Goal: Information Seeking & Learning: Learn about a topic

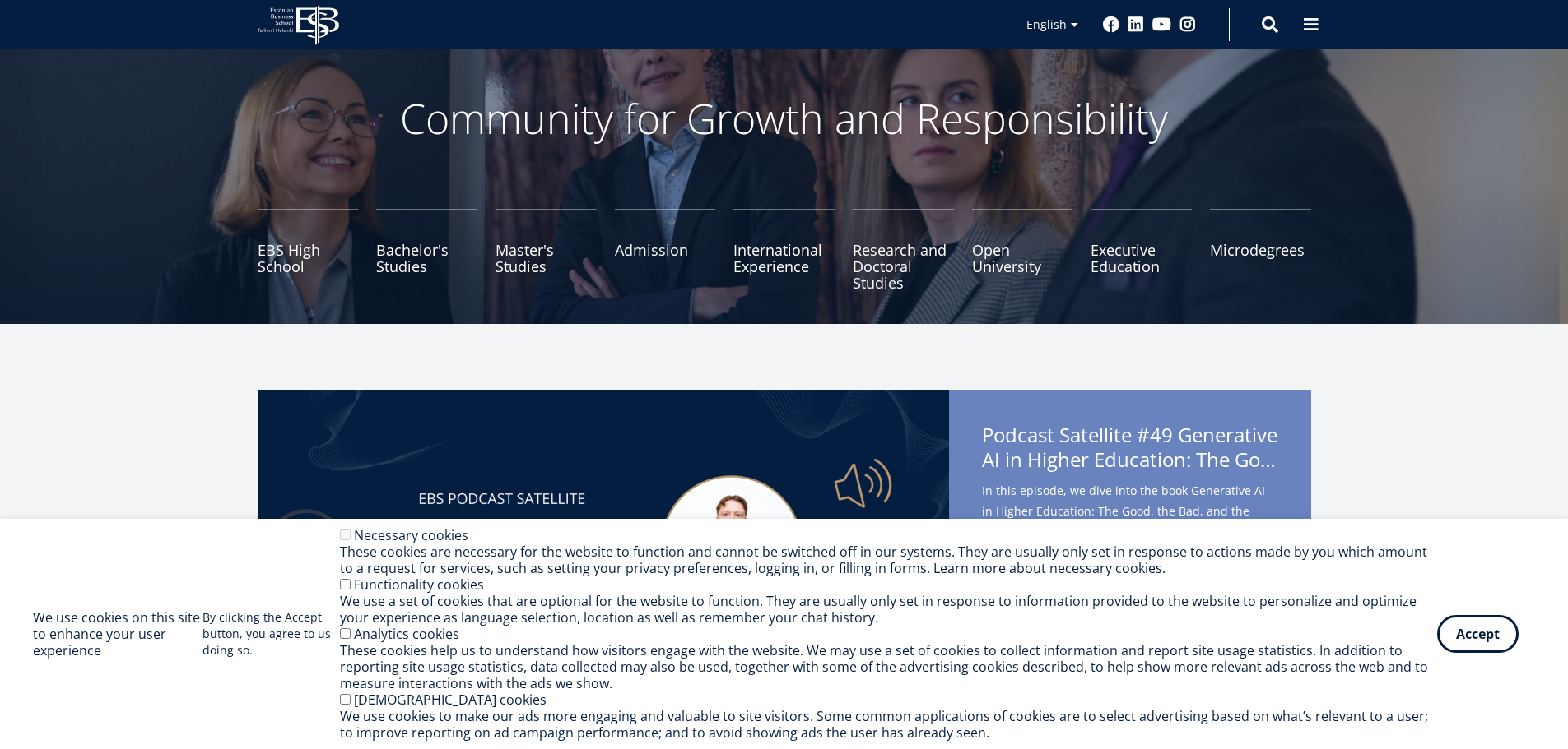
scroll to position [164, 0]
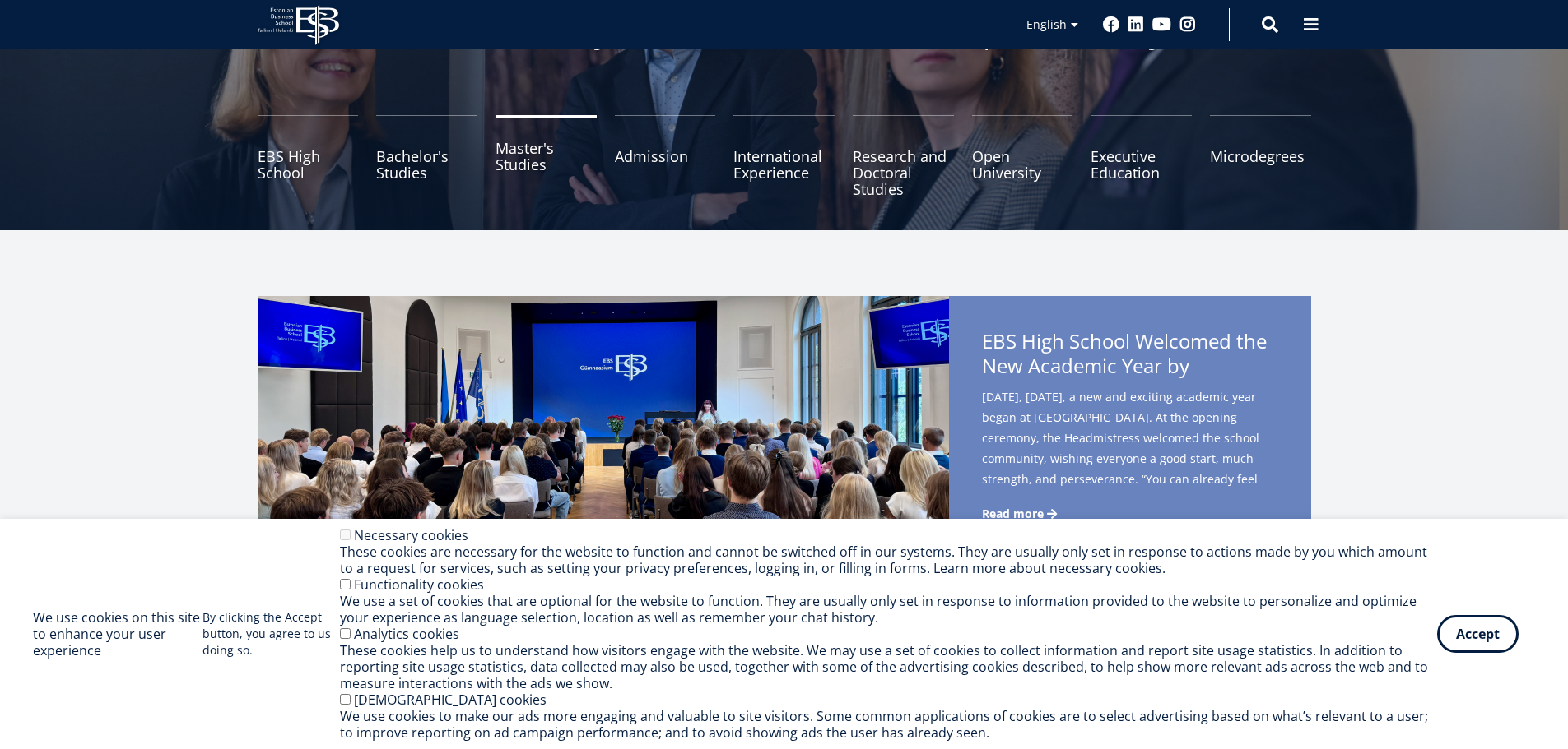
click at [533, 170] on link "Master's Studies" at bounding box center [547, 156] width 101 height 82
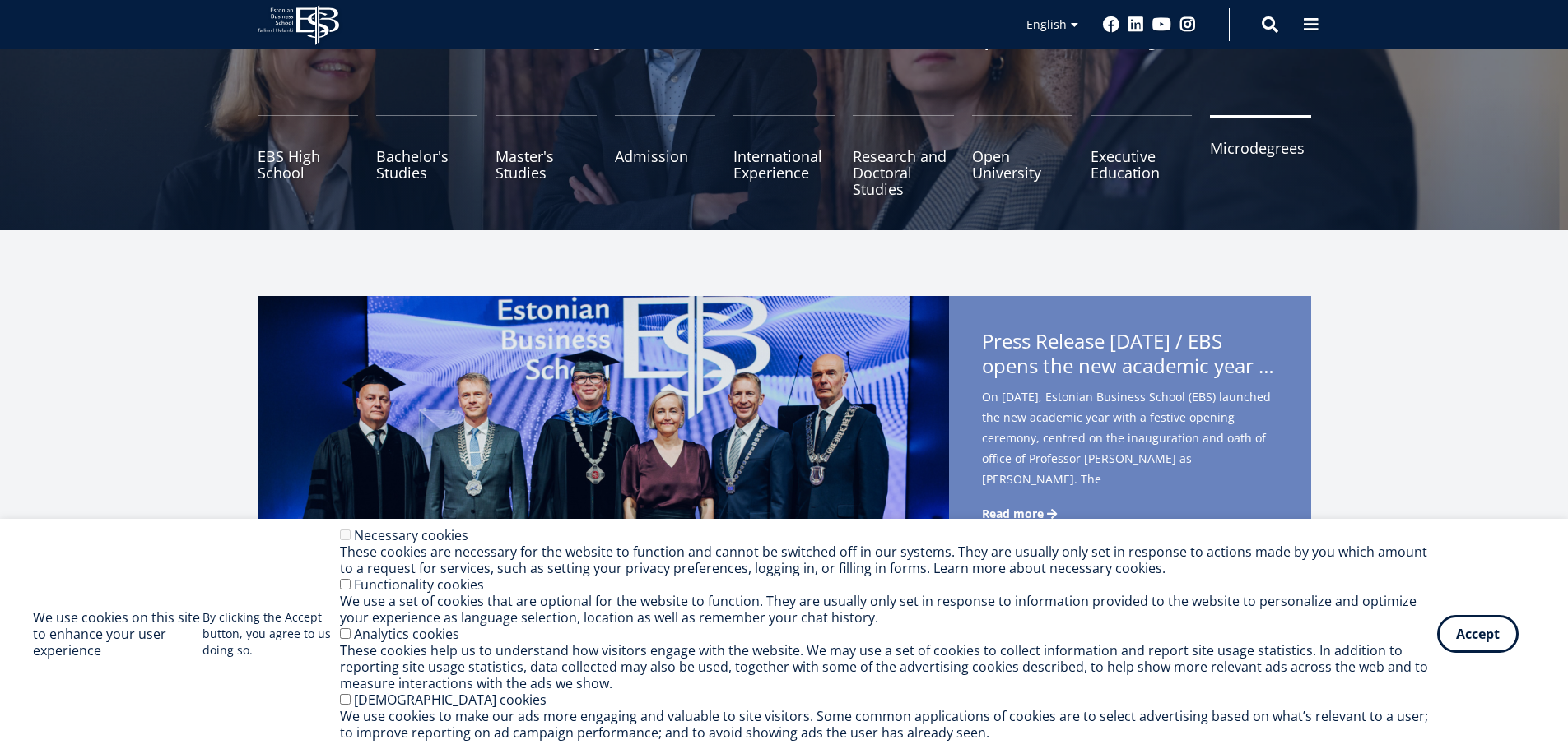
click at [1223, 161] on link "Microdegrees" at bounding box center [1261, 156] width 101 height 82
click at [1137, 175] on link "Executive Education" at bounding box center [1141, 156] width 101 height 82
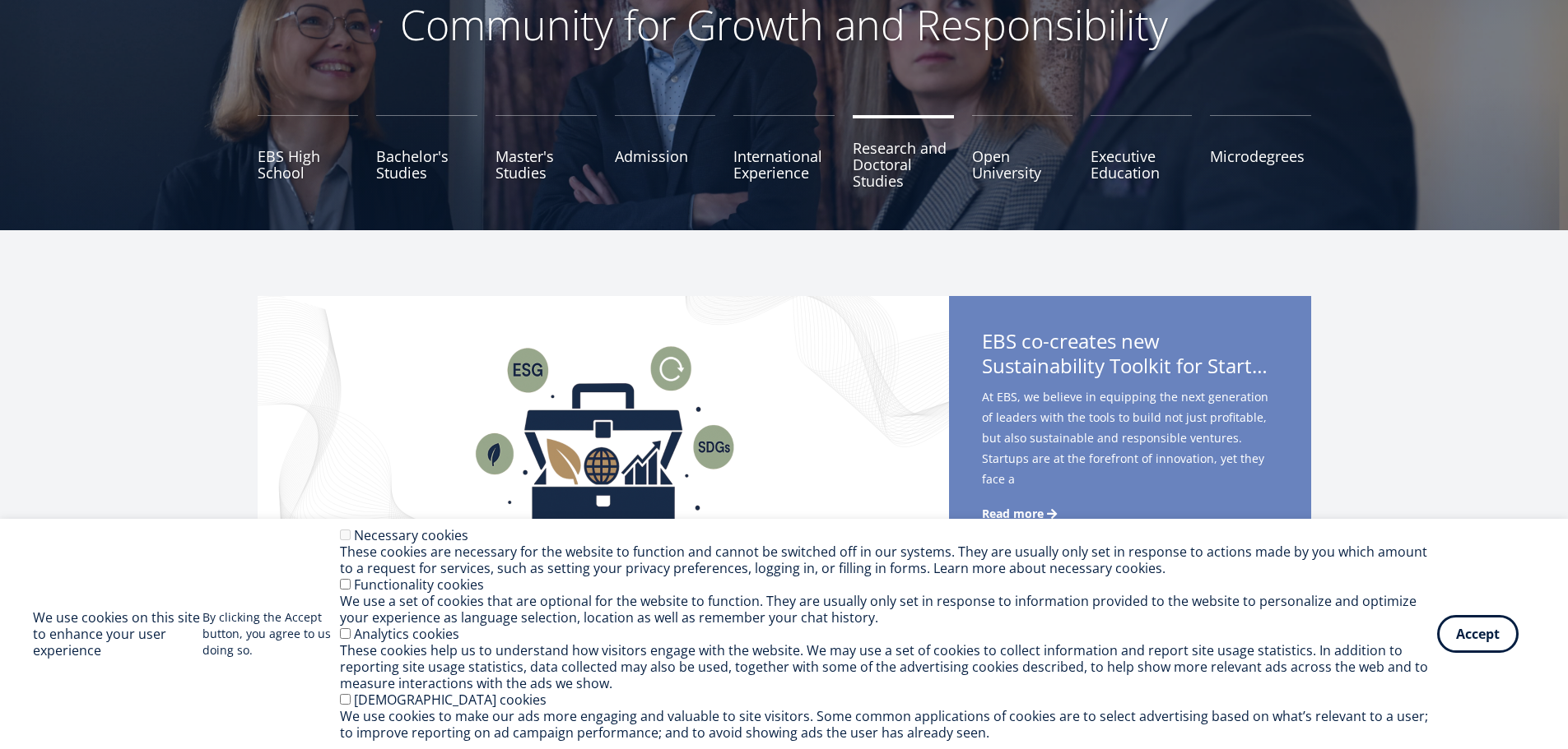
click at [902, 198] on link "Research and Doctoral Studies" at bounding box center [903, 156] width 101 height 82
click at [404, 198] on link "Bachelor's Studies" at bounding box center [427, 156] width 101 height 82
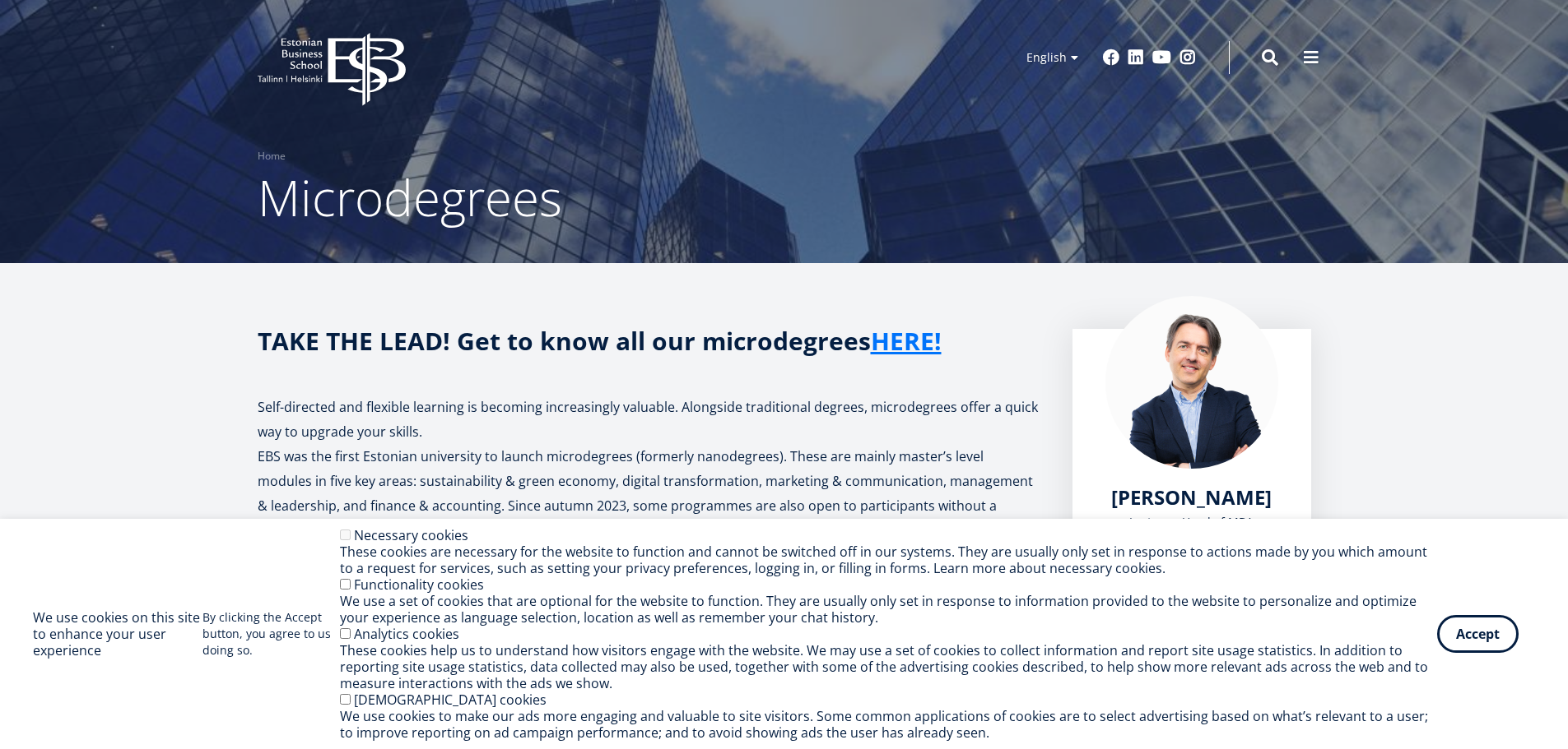
drag, startPoint x: 950, startPoint y: 238, endPoint x: 948, endPoint y: 224, distance: 14.1
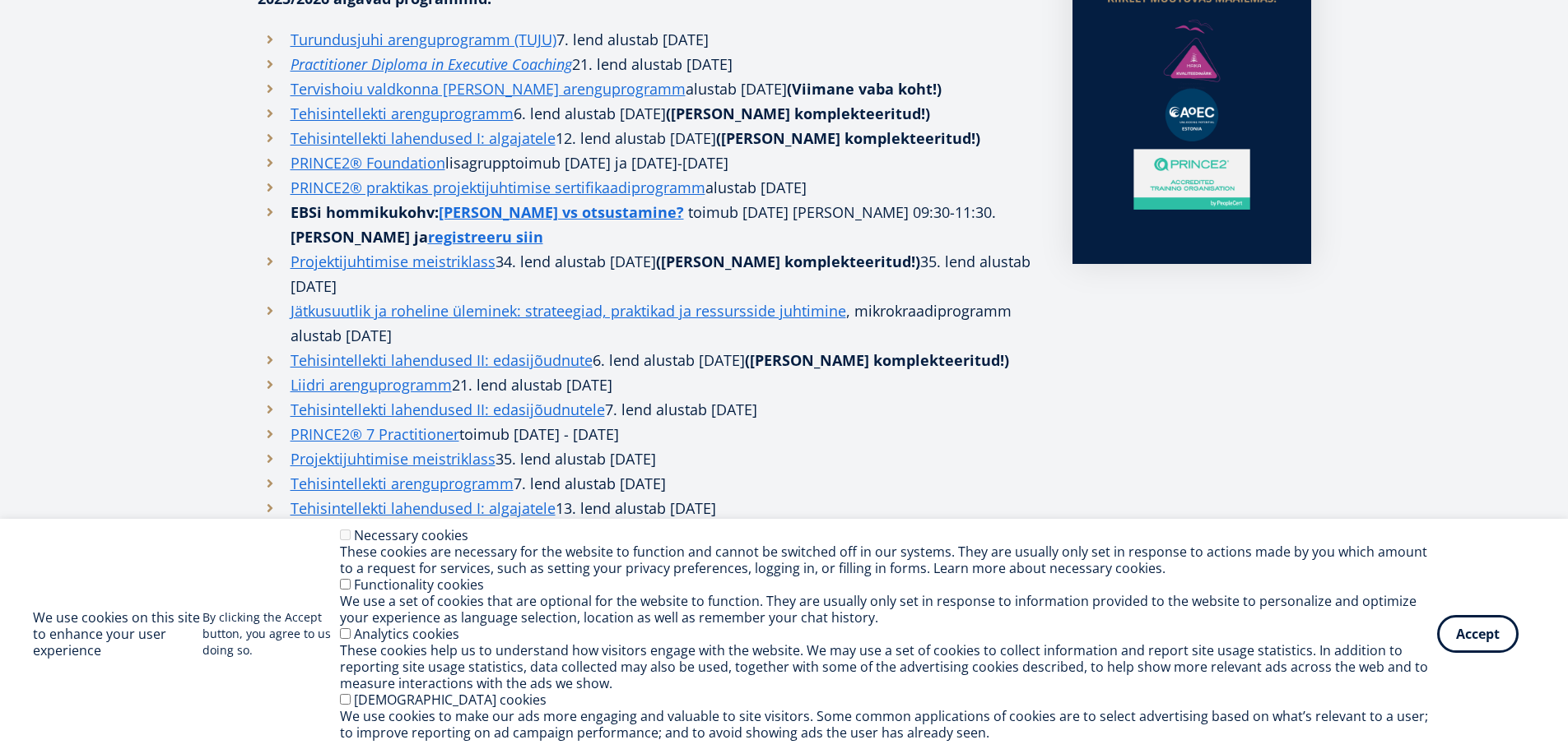
scroll to position [822, 0]
